Goal: Transaction & Acquisition: Download file/media

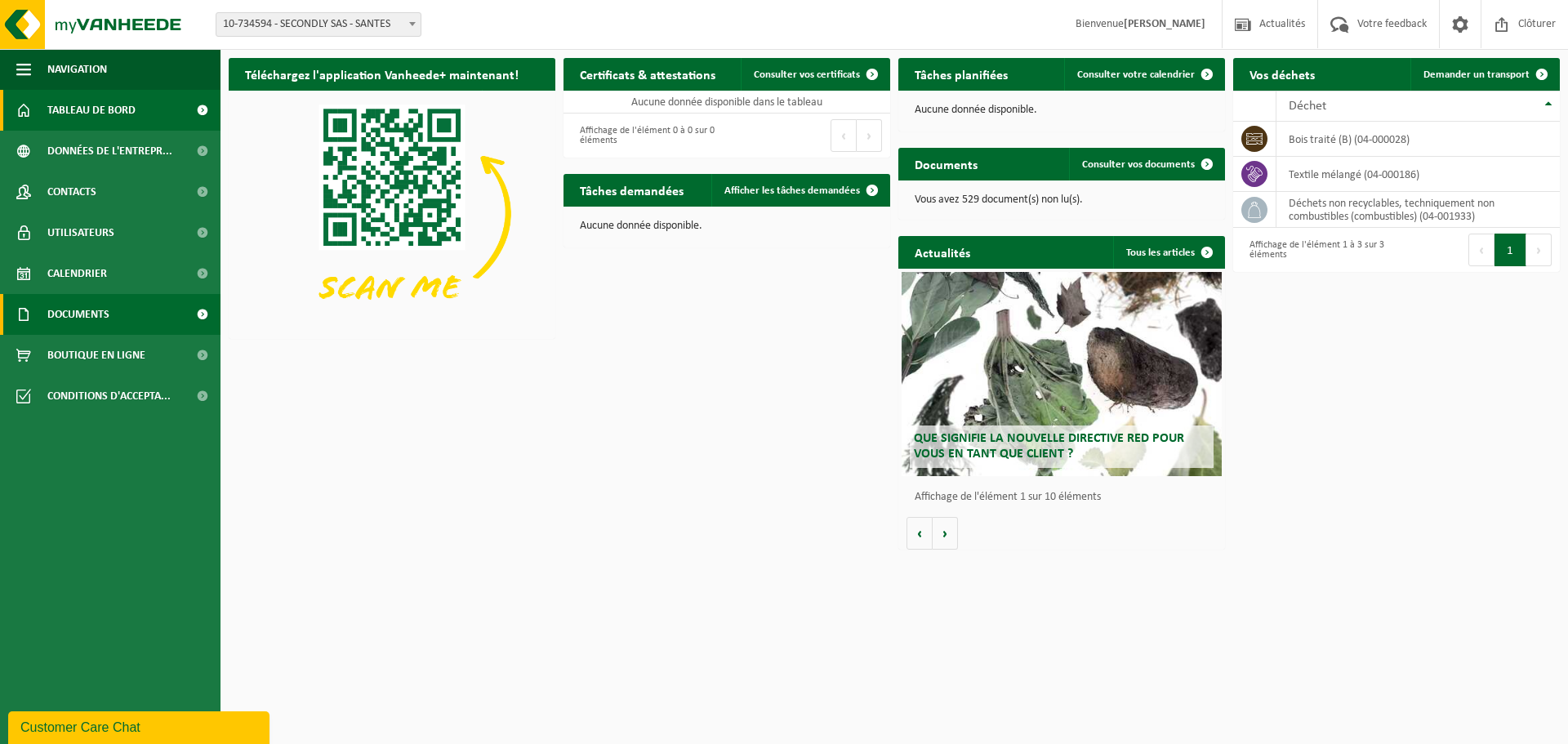
click at [110, 307] on link "Documents" at bounding box center [110, 314] width 220 height 41
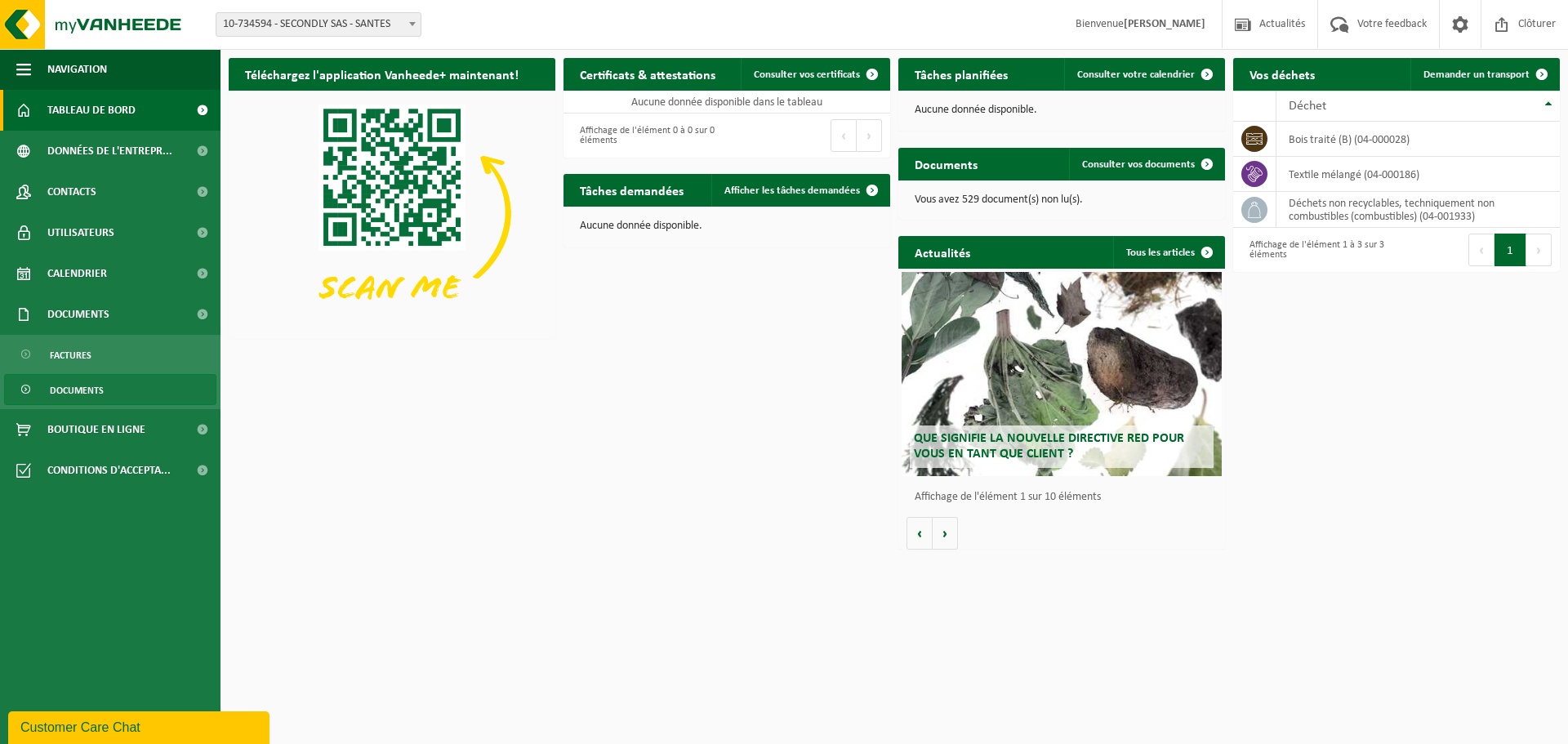
click at [130, 388] on link "Documents" at bounding box center [110, 389] width 213 height 31
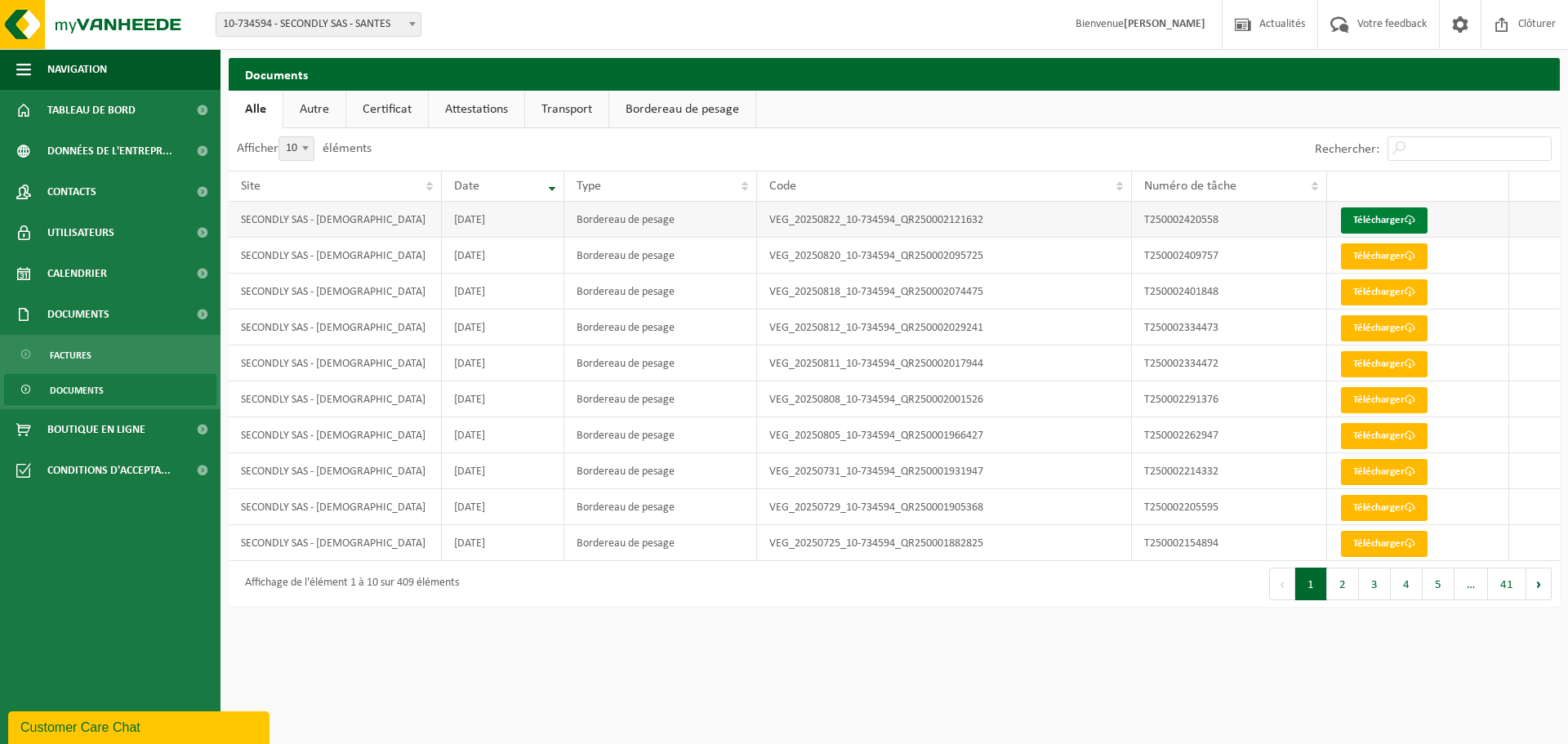
click at [1372, 216] on link "Télécharger" at bounding box center [1383, 220] width 86 height 27
click at [1381, 227] on link "Télécharger" at bounding box center [1383, 220] width 86 height 27
click at [1376, 221] on link "Télécharger" at bounding box center [1383, 220] width 86 height 27
